Goal: Information Seeking & Learning: Learn about a topic

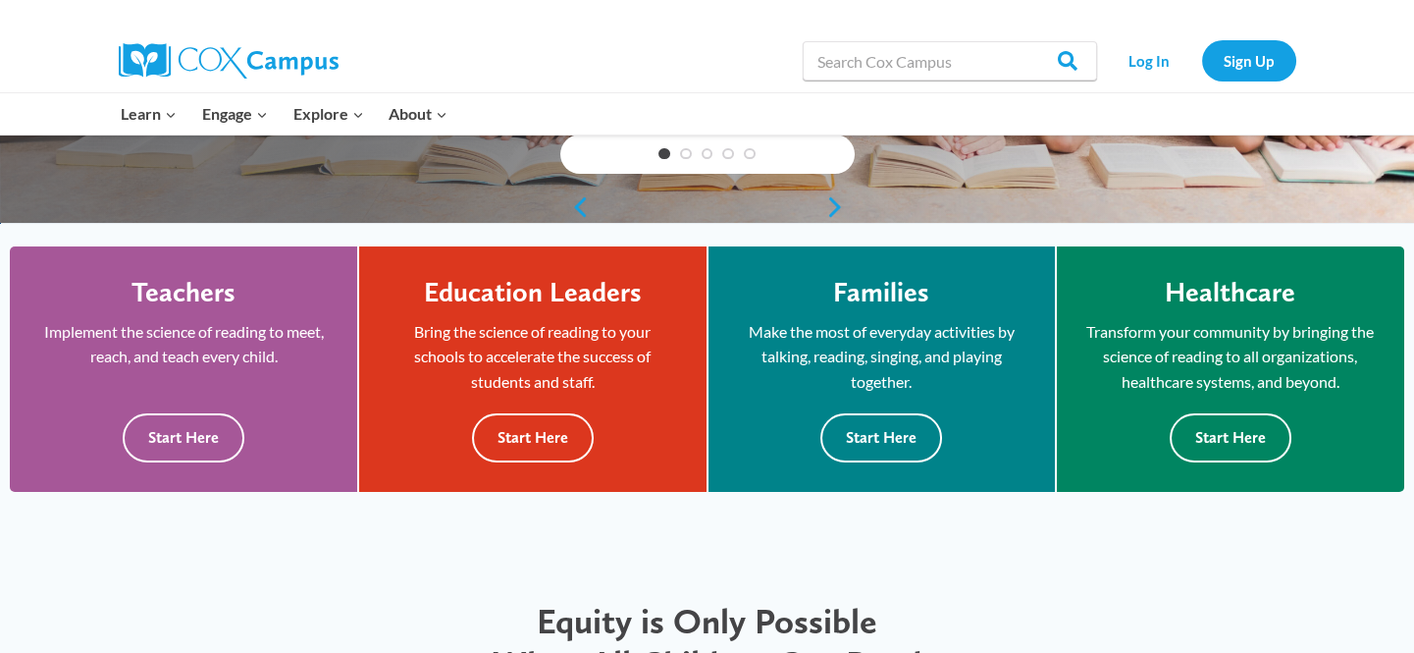
scroll to position [446, 0]
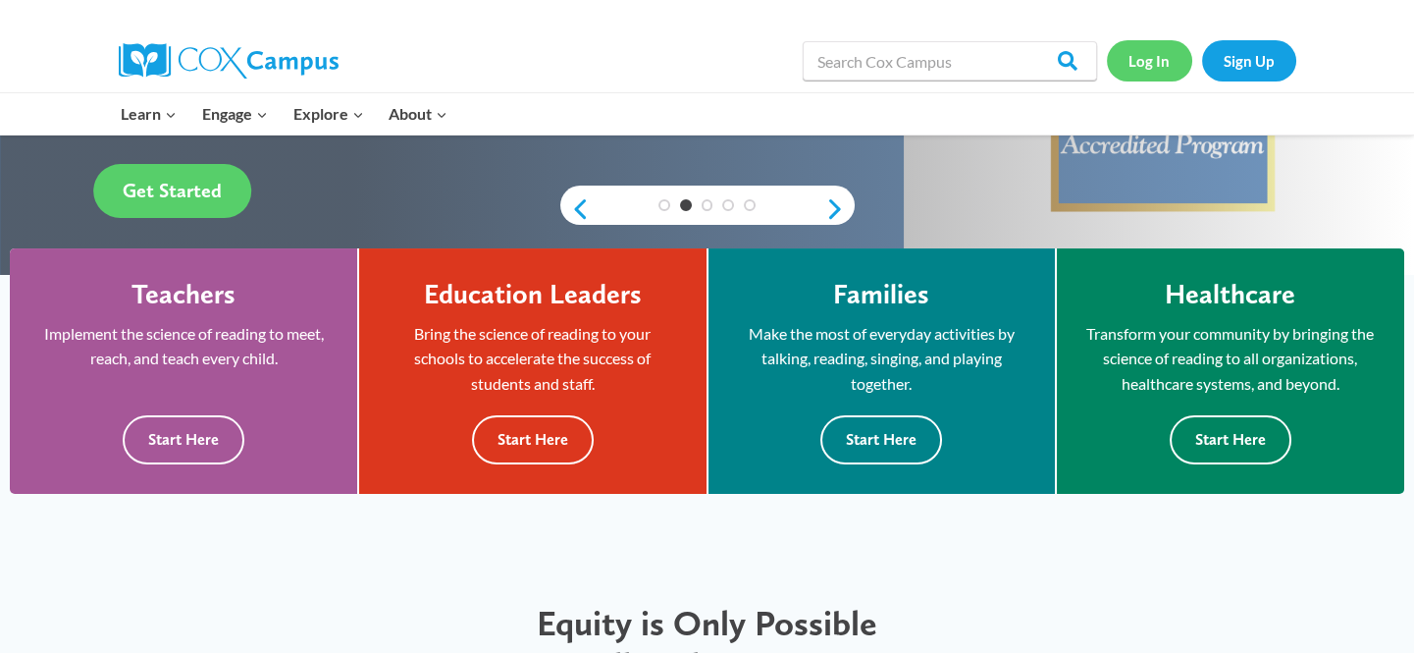
click at [1160, 72] on link "Log In" at bounding box center [1149, 60] width 85 height 40
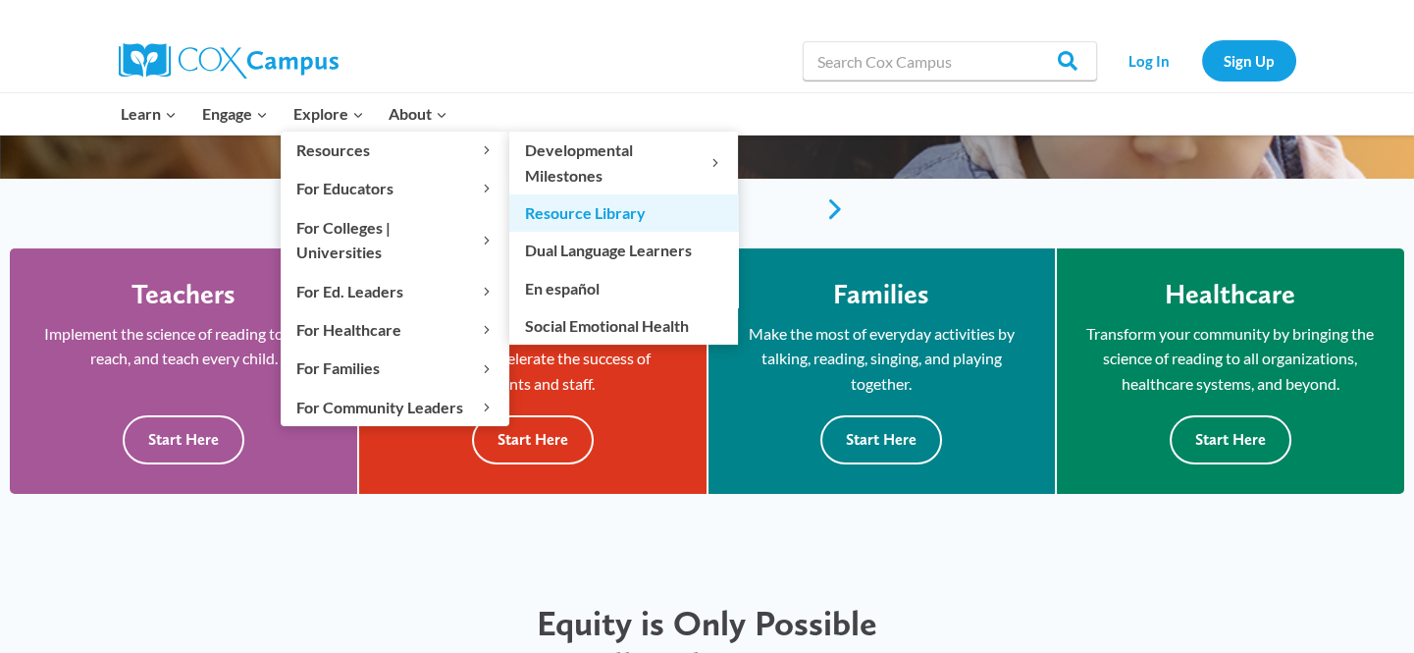
click at [596, 208] on link "Resource Library" at bounding box center [623, 212] width 229 height 37
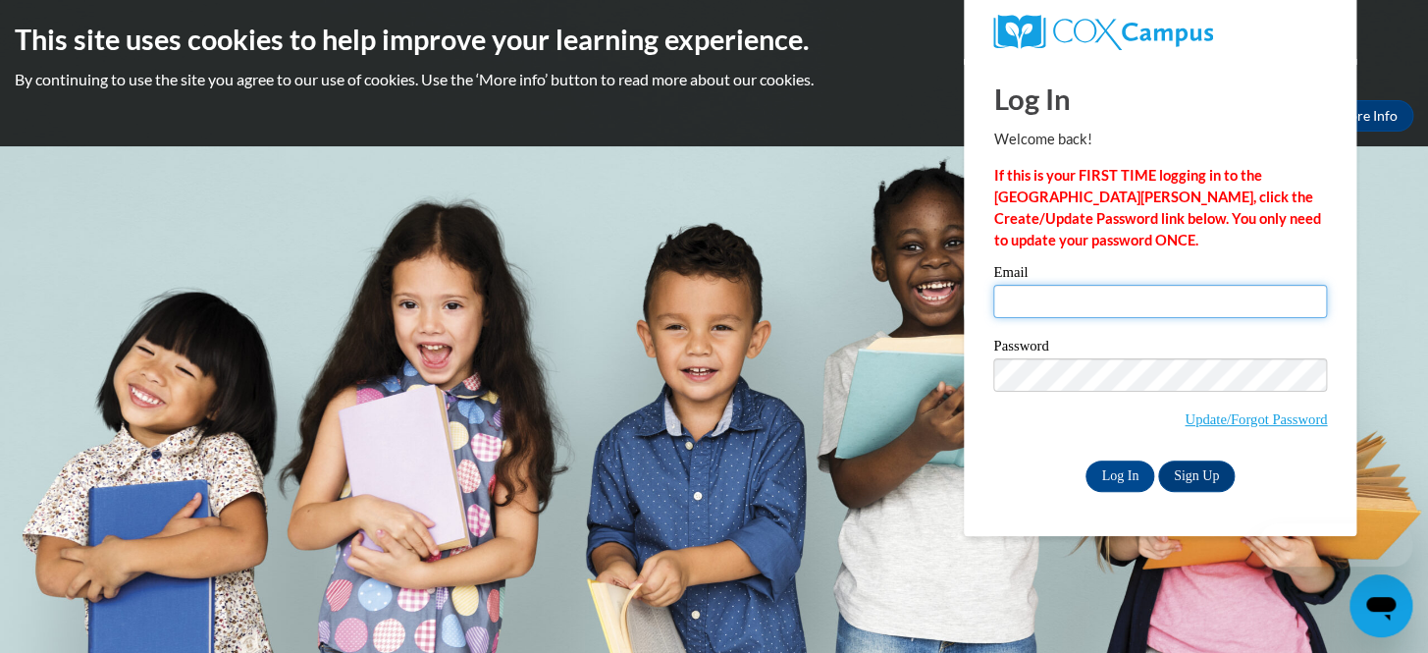
click at [1105, 300] on input "Email" at bounding box center [1160, 301] width 334 height 33
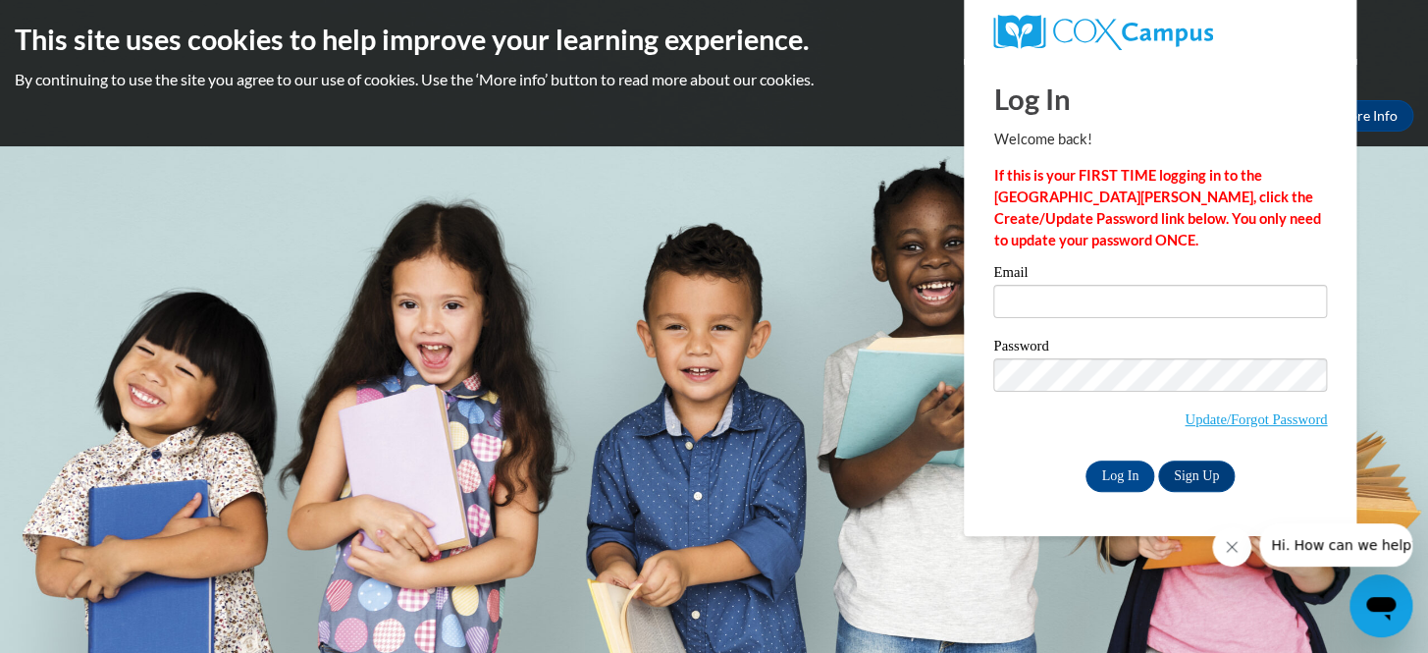
click at [1109, 262] on div "Log In Welcome back! If this is your FIRST TIME logging in to the NEW Cox Campu…" at bounding box center [1160, 275] width 334 height 433
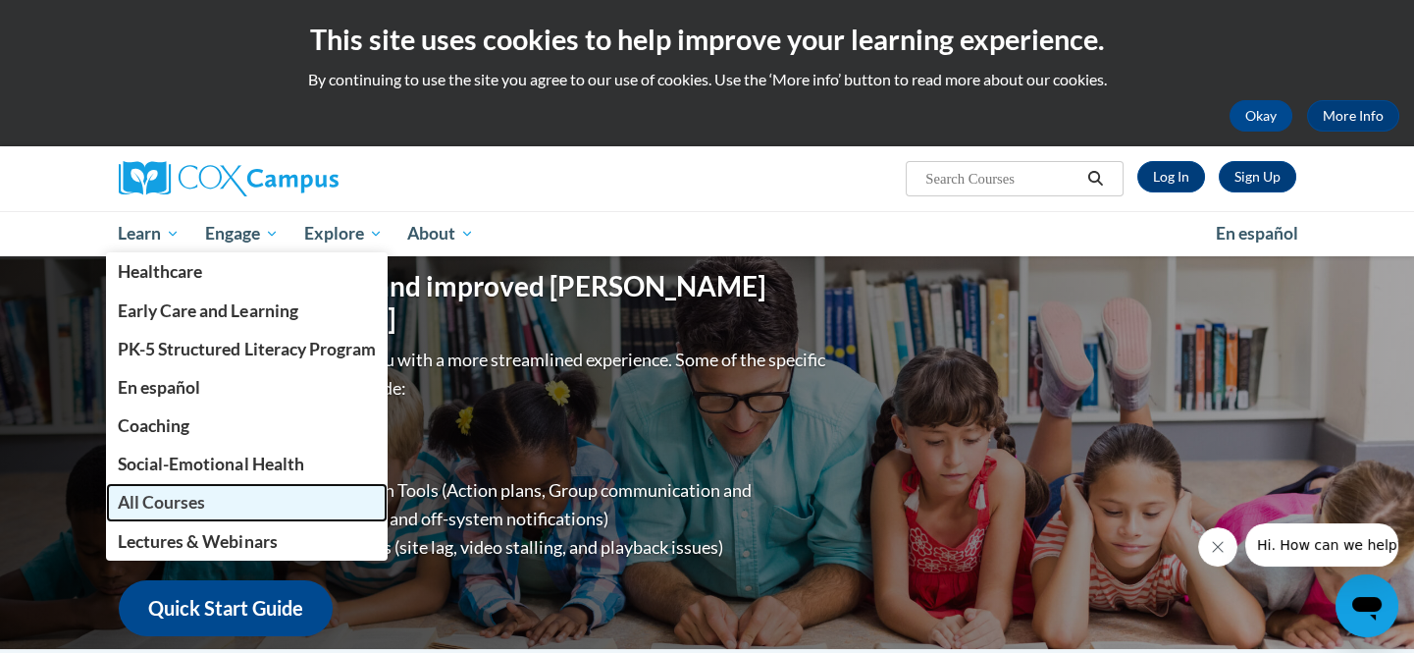
click at [173, 516] on link "All Courses" at bounding box center [247, 502] width 283 height 38
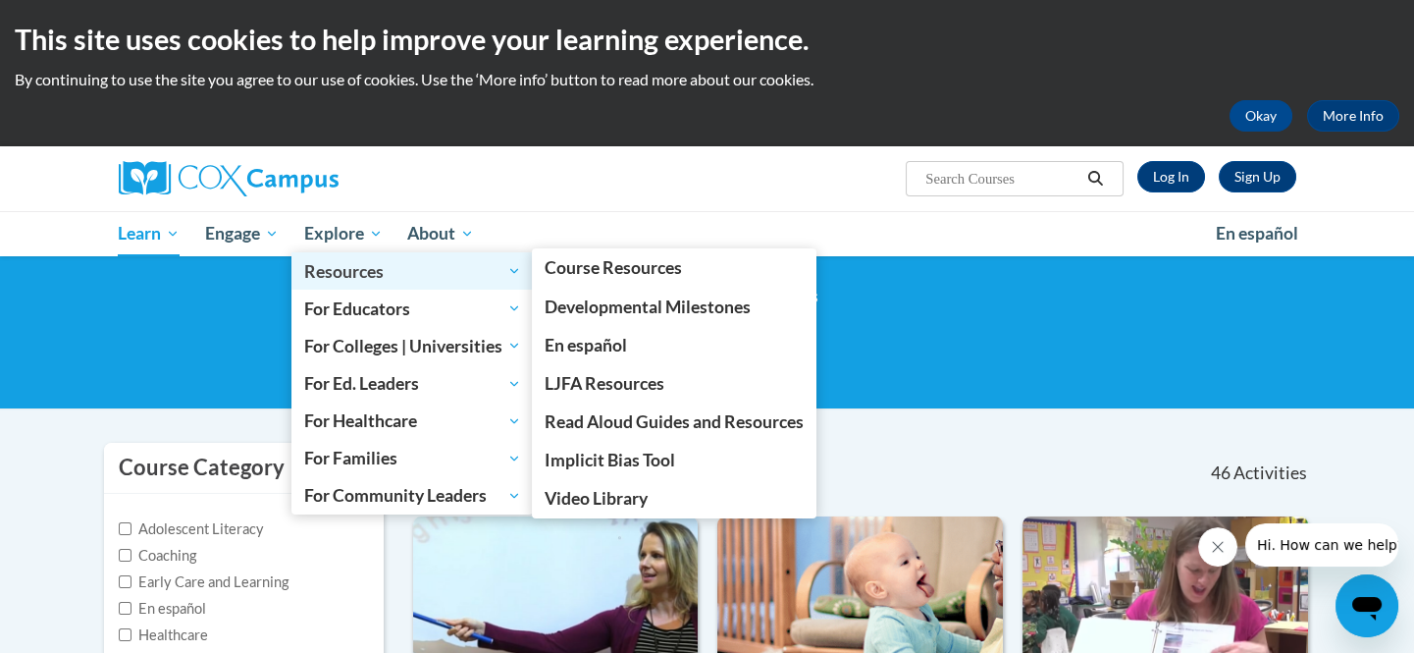
click at [386, 267] on span "Resources" at bounding box center [412, 271] width 217 height 24
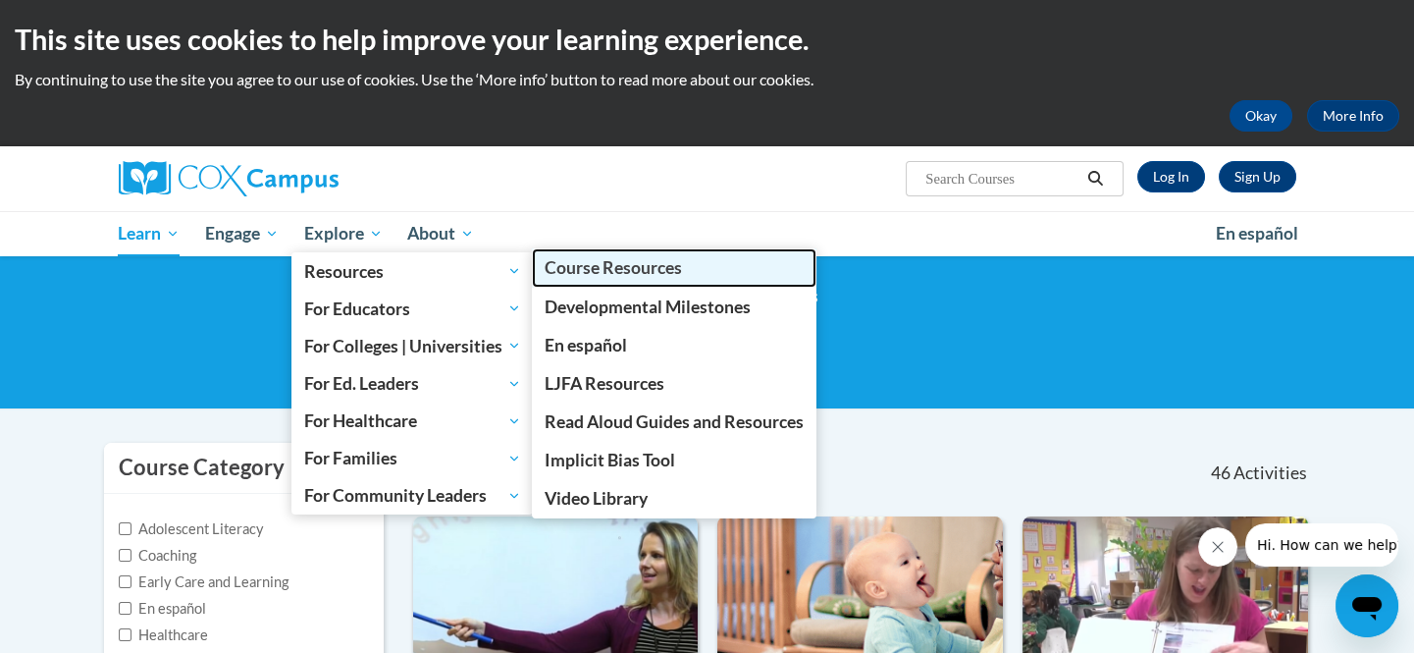
click at [599, 275] on span "Course Resources" at bounding box center [613, 267] width 137 height 21
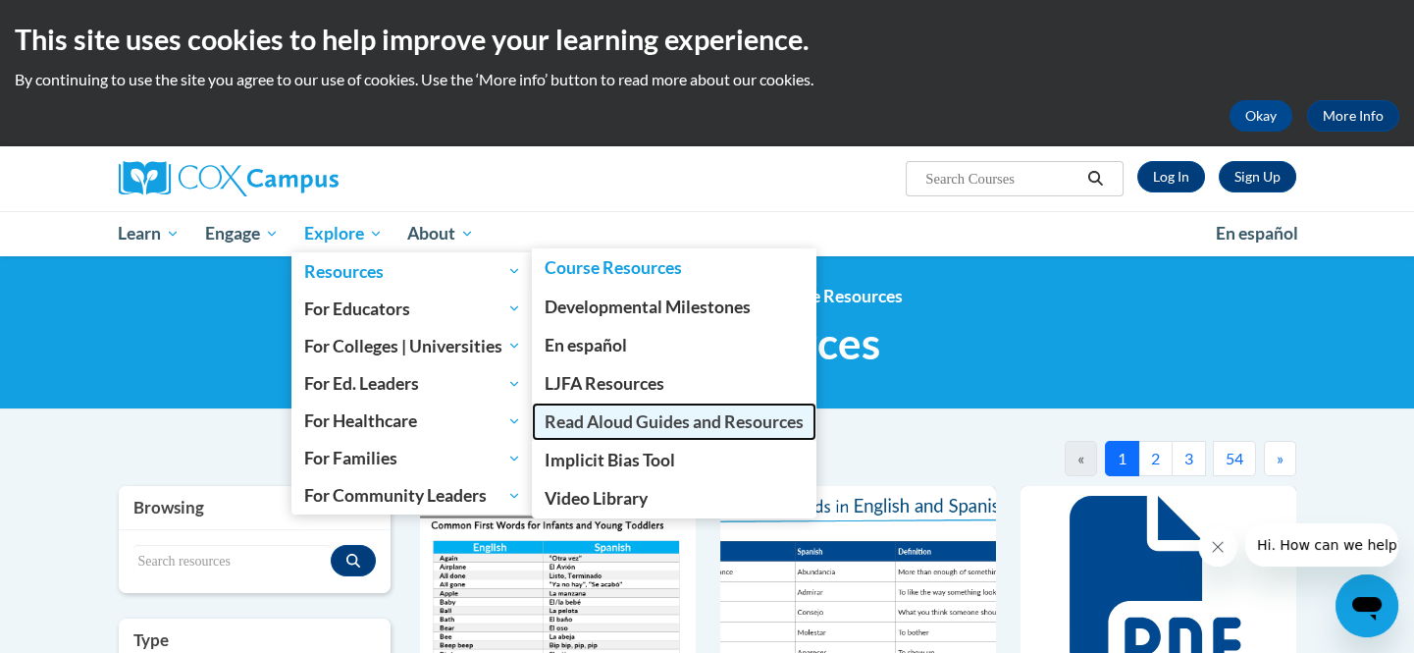
click at [623, 415] on span "Read Aloud Guides and Resources" at bounding box center [674, 421] width 259 height 21
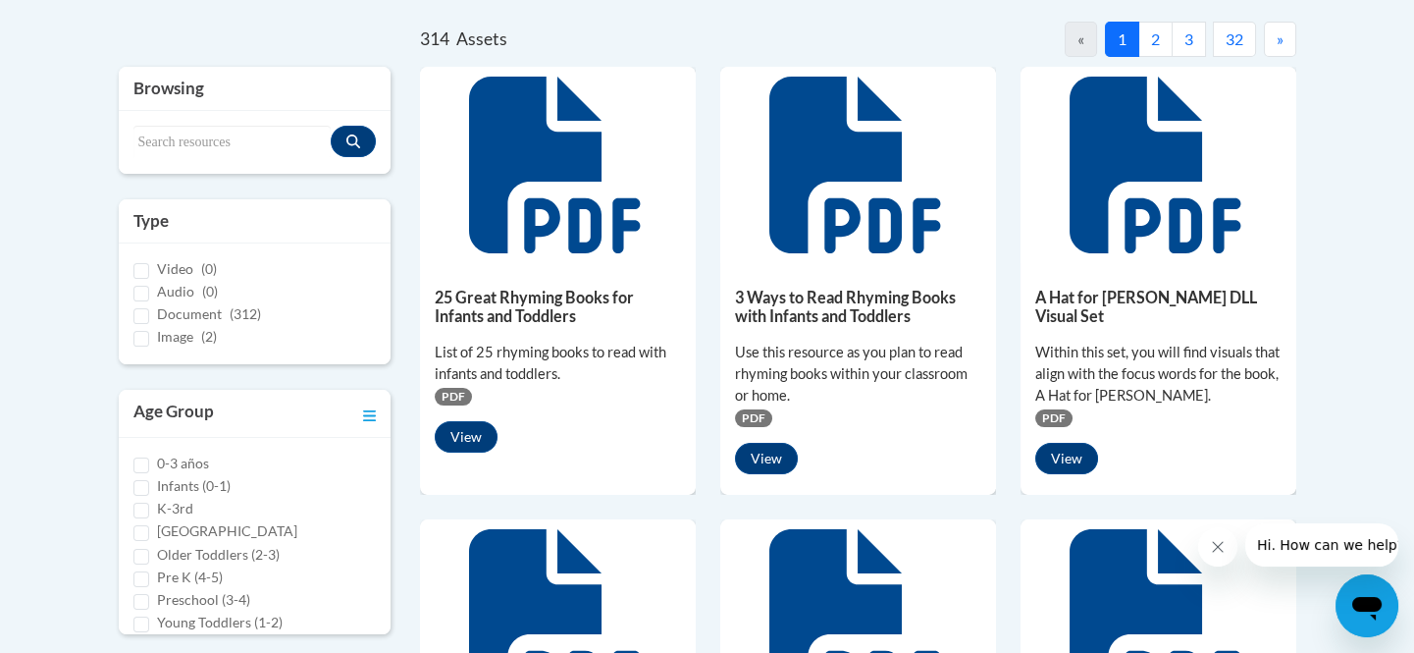
scroll to position [446, 0]
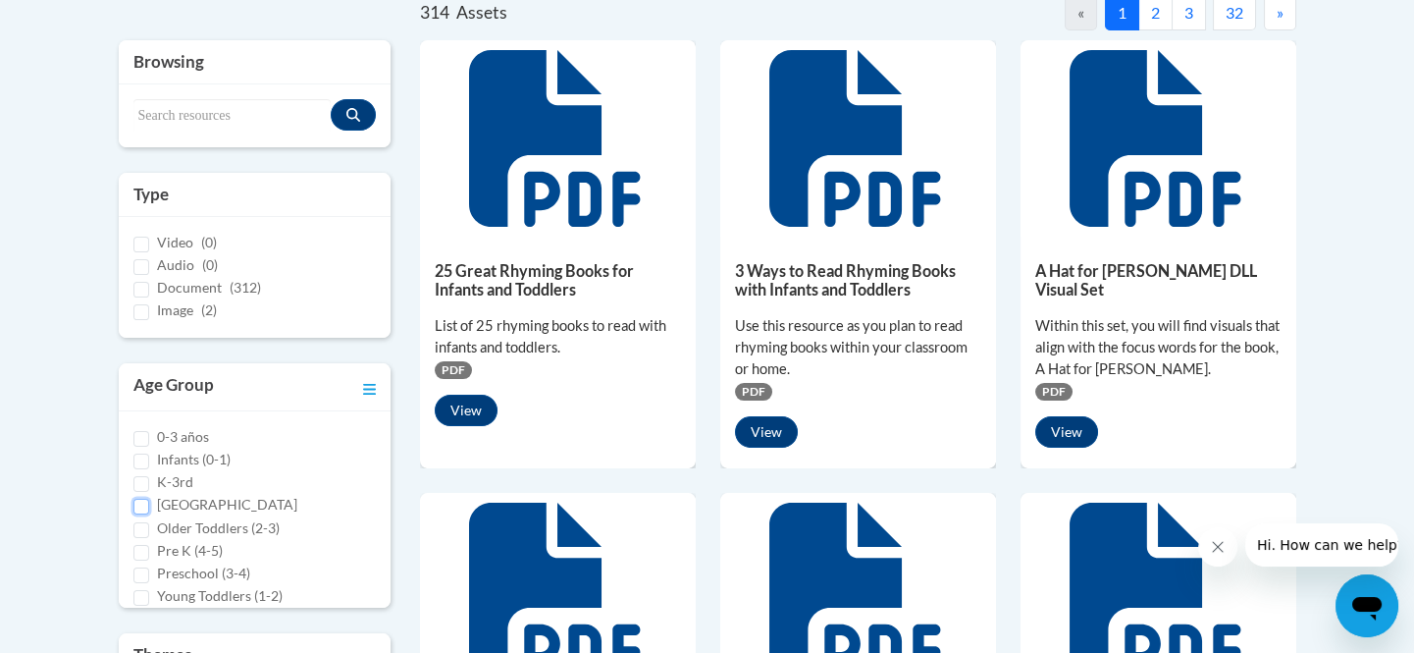
click at [141, 504] on input "Middle and High School" at bounding box center [141, 507] width 16 height 16
checkbox input "true"
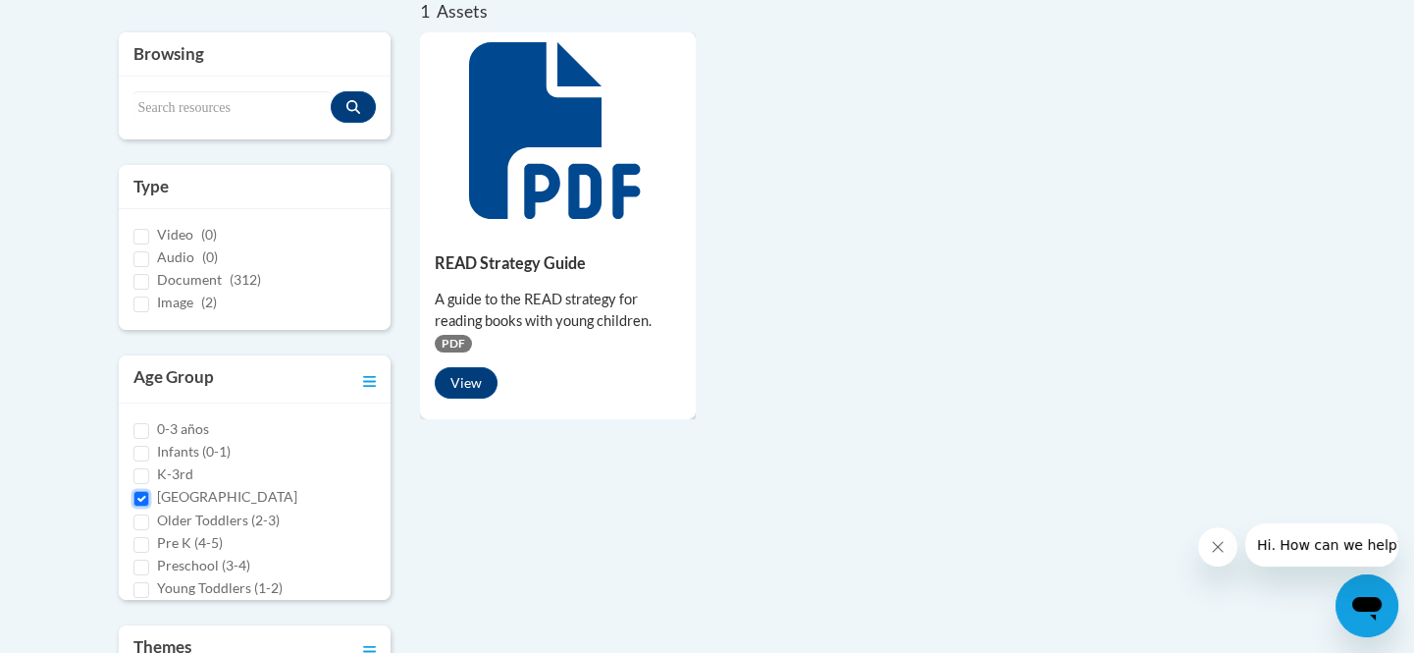
scroll to position [0, 0]
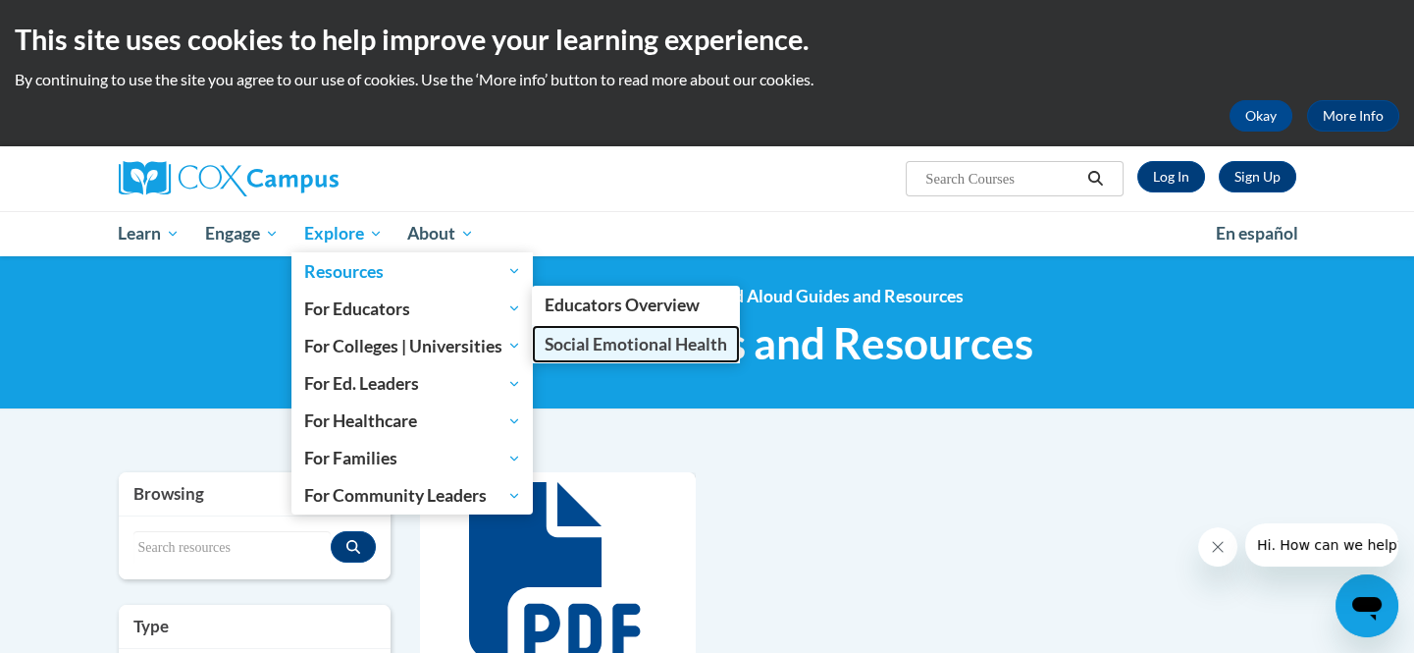
click at [570, 343] on span "Social Emotional Health" at bounding box center [636, 344] width 183 height 21
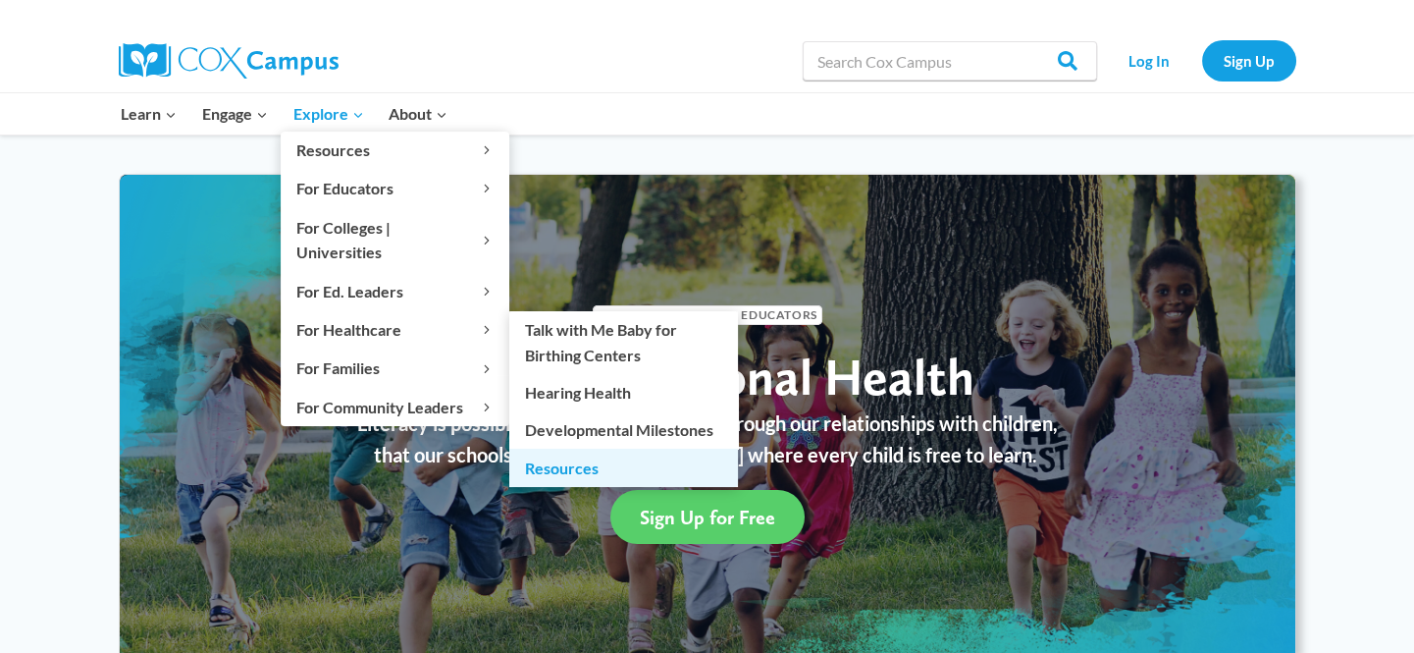
click at [593, 448] on link "Resources" at bounding box center [623, 466] width 229 height 37
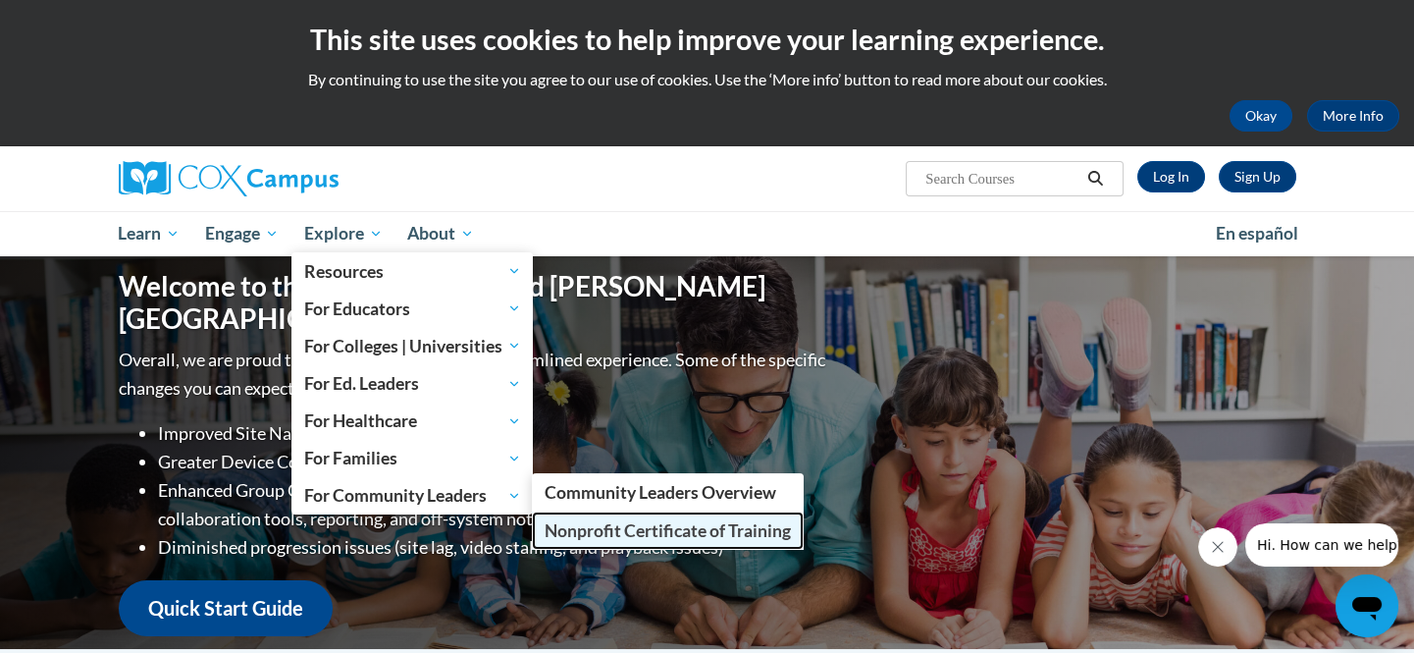
click at [722, 532] on span "Nonprofit Certificate of Training" at bounding box center [668, 530] width 246 height 21
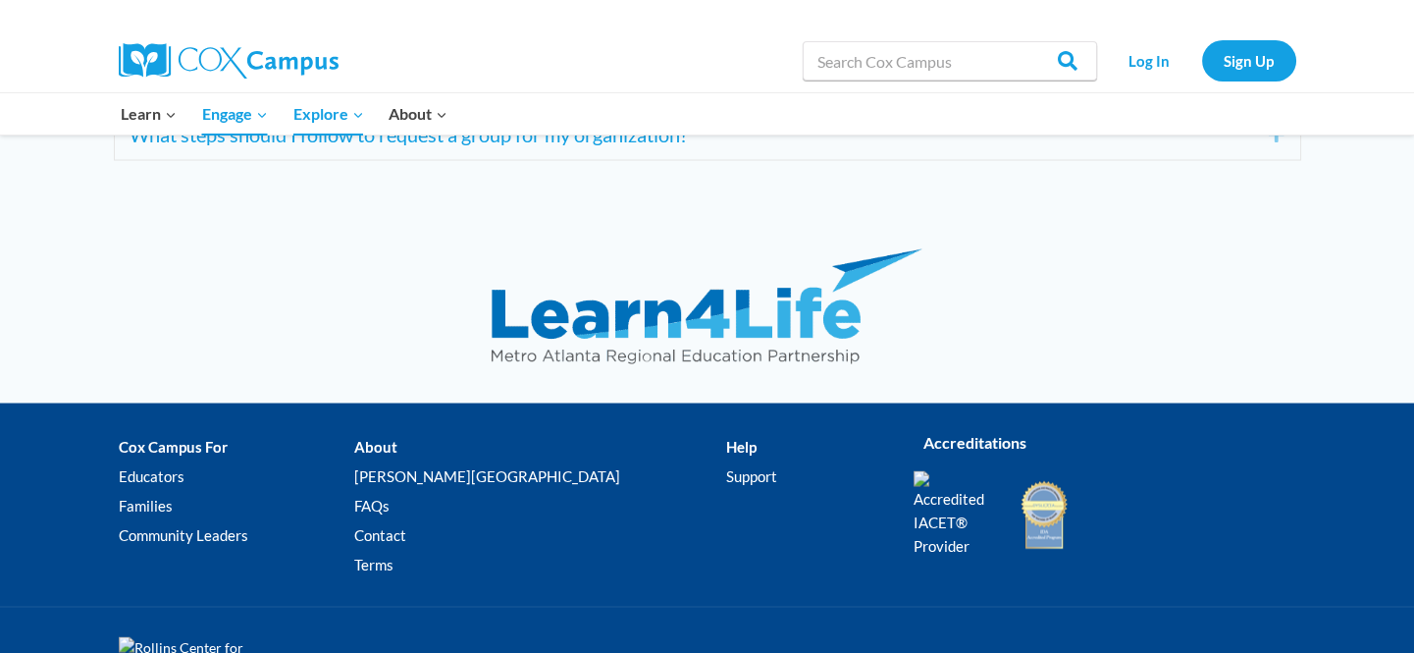
scroll to position [7968, 0]
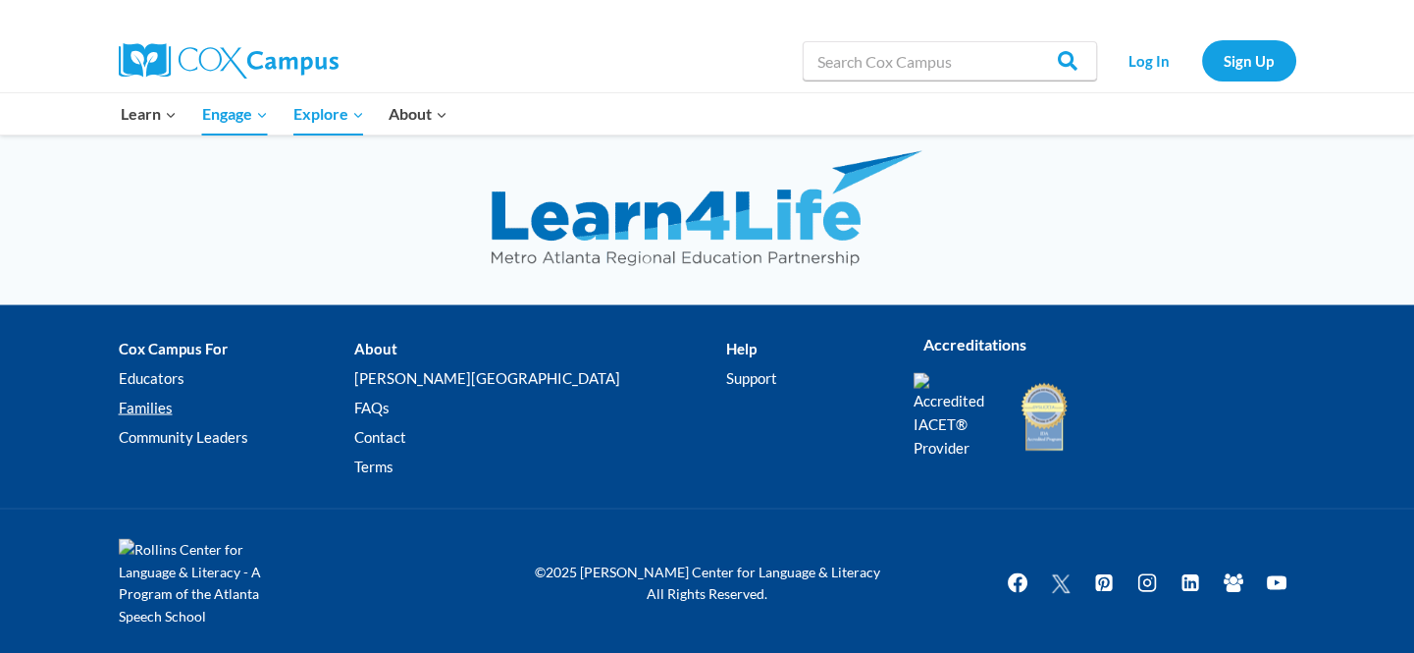
click at [161, 402] on link "Families" at bounding box center [237, 408] width 236 height 29
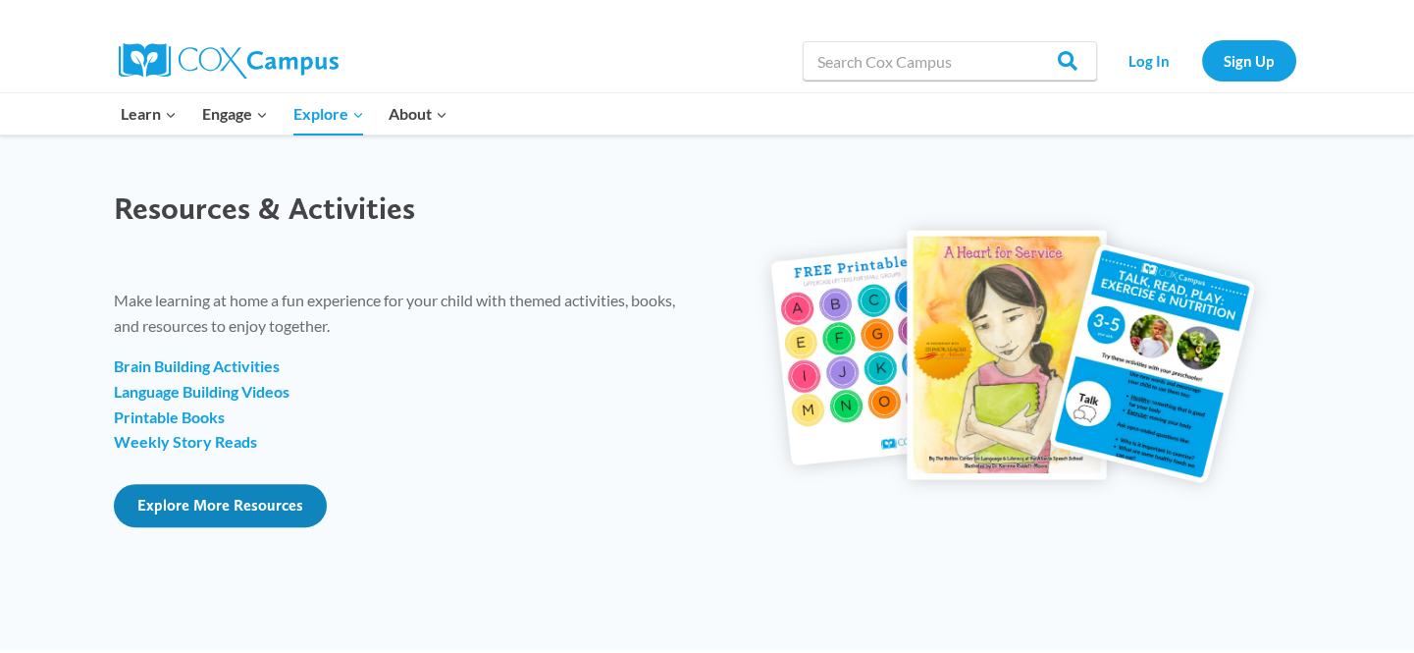
scroll to position [2319, 0]
